Goal: Entertainment & Leisure: Consume media (video, audio)

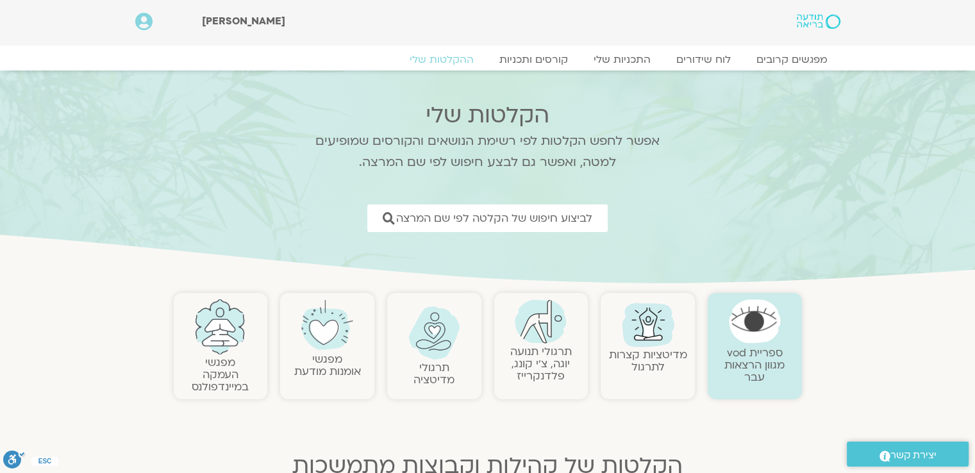
click at [560, 344] on link "תרגולי תנועה יוגה, צ׳י קונג, פלדנקרייז" at bounding box center [541, 363] width 62 height 39
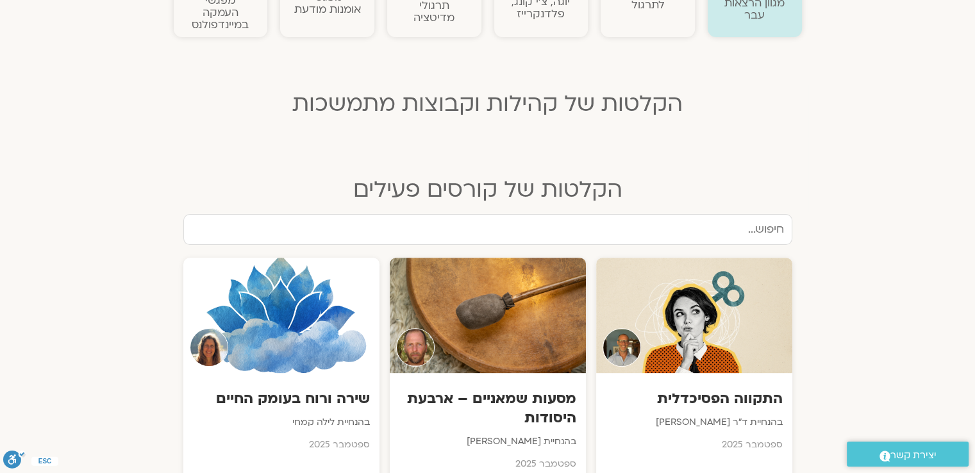
scroll to position [385, 0]
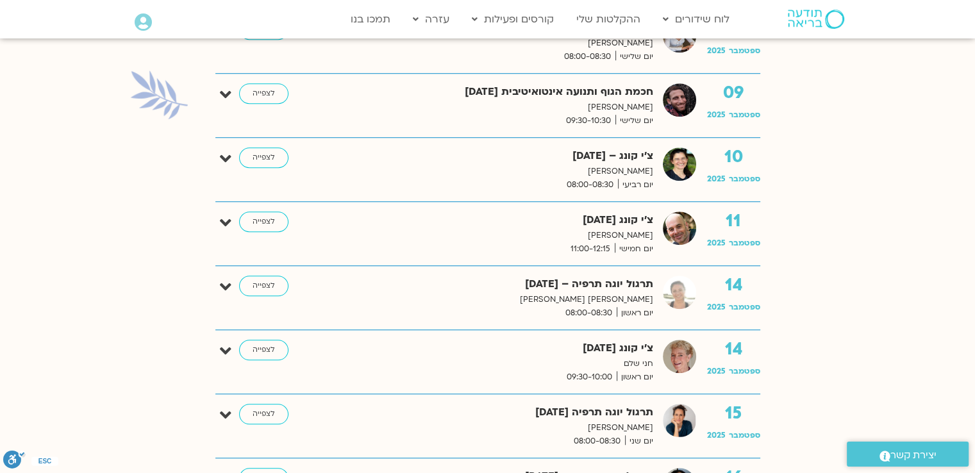
scroll to position [1090, 0]
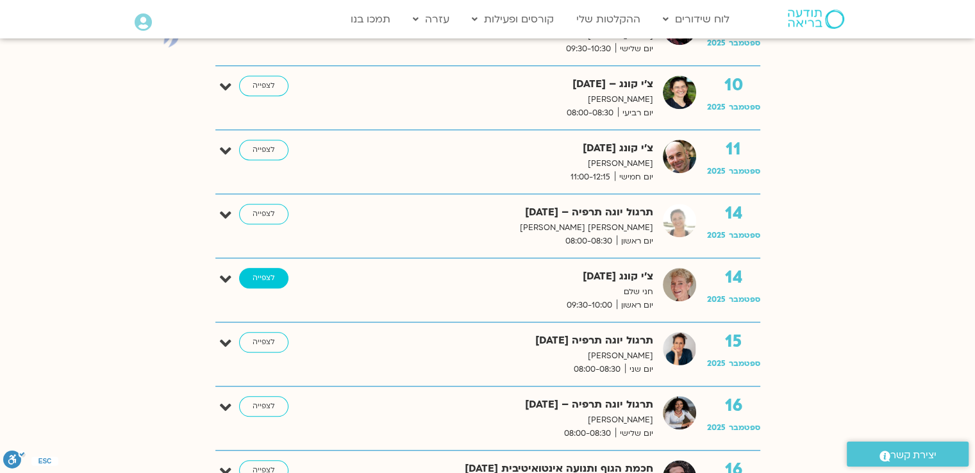
click at [269, 278] on link "לצפייה" at bounding box center [263, 278] width 49 height 21
